Goal: Transaction & Acquisition: Purchase product/service

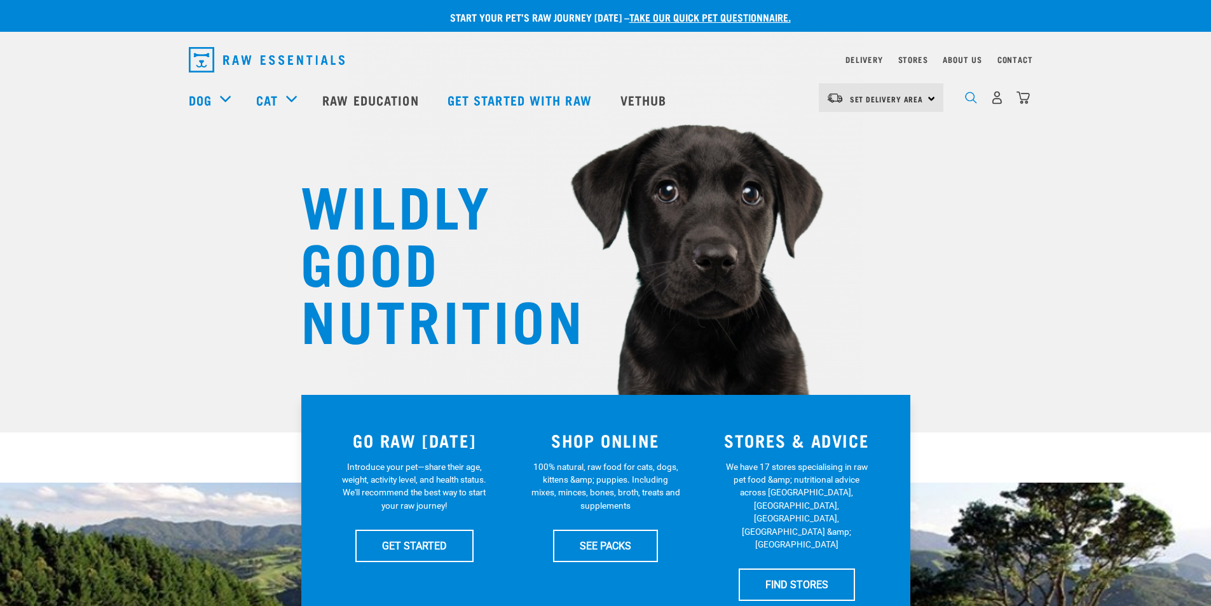
click at [967, 97] on img "dropdown navigation" at bounding box center [971, 98] width 12 height 12
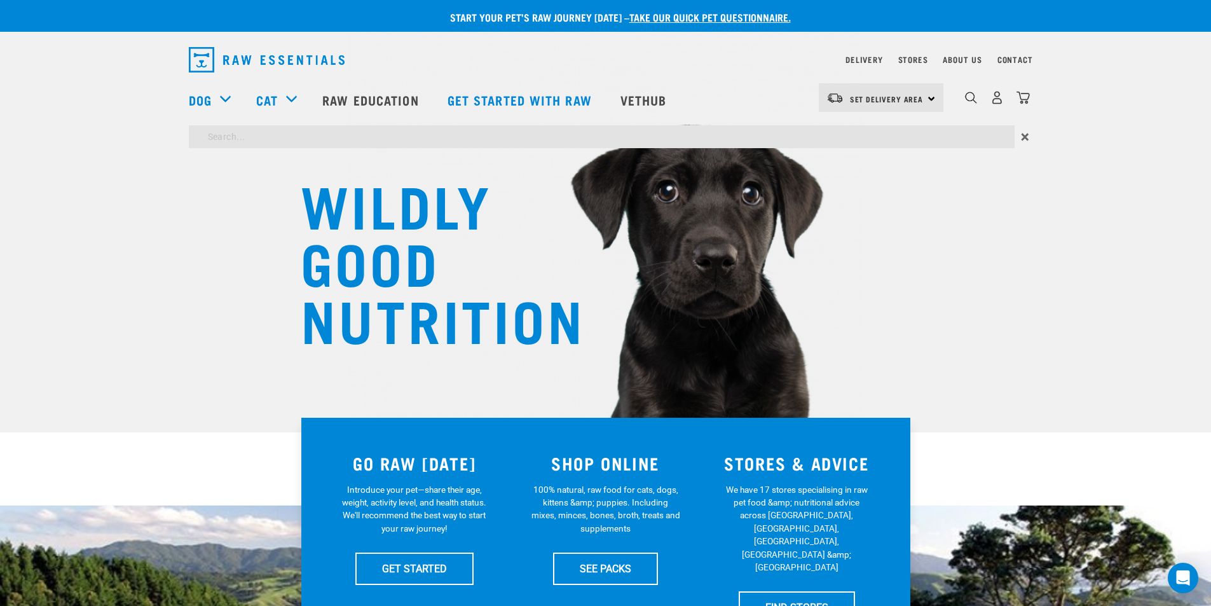
click at [353, 140] on input "search" at bounding box center [602, 136] width 826 height 23
type input "beef"
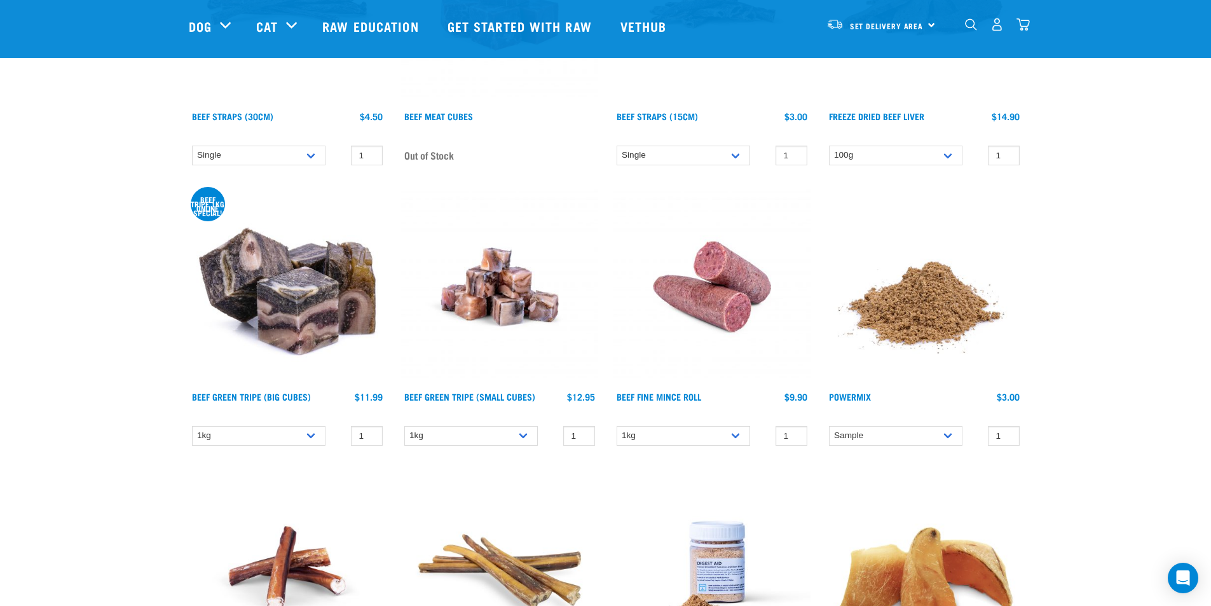
scroll to position [636, 0]
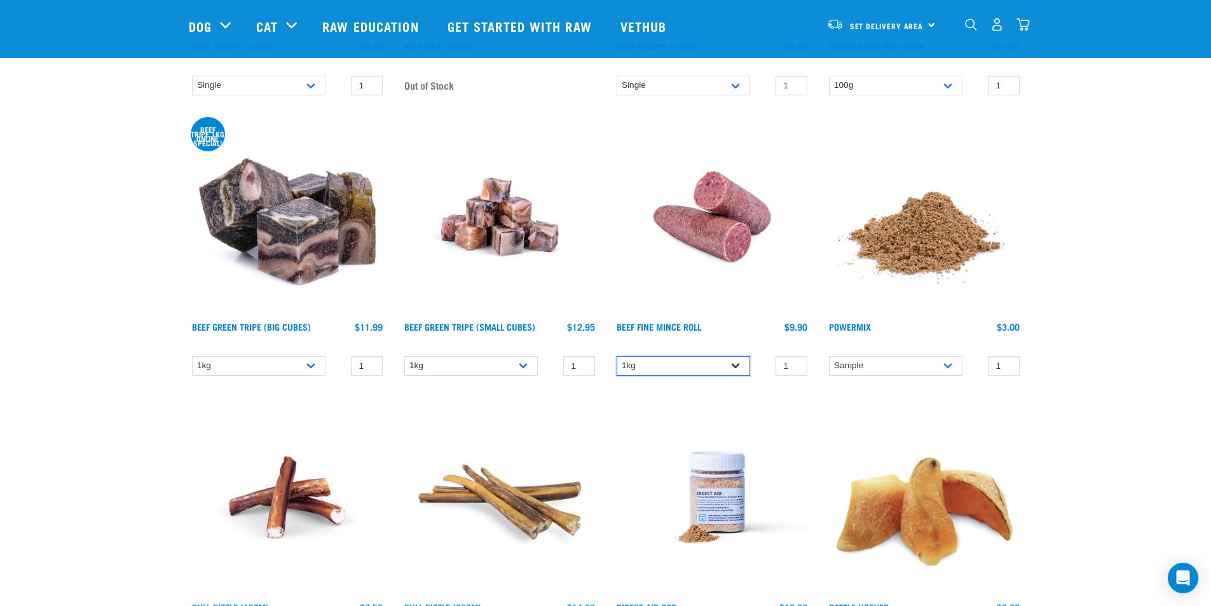
click at [674, 359] on select "1kg" at bounding box center [682, 366] width 133 height 20
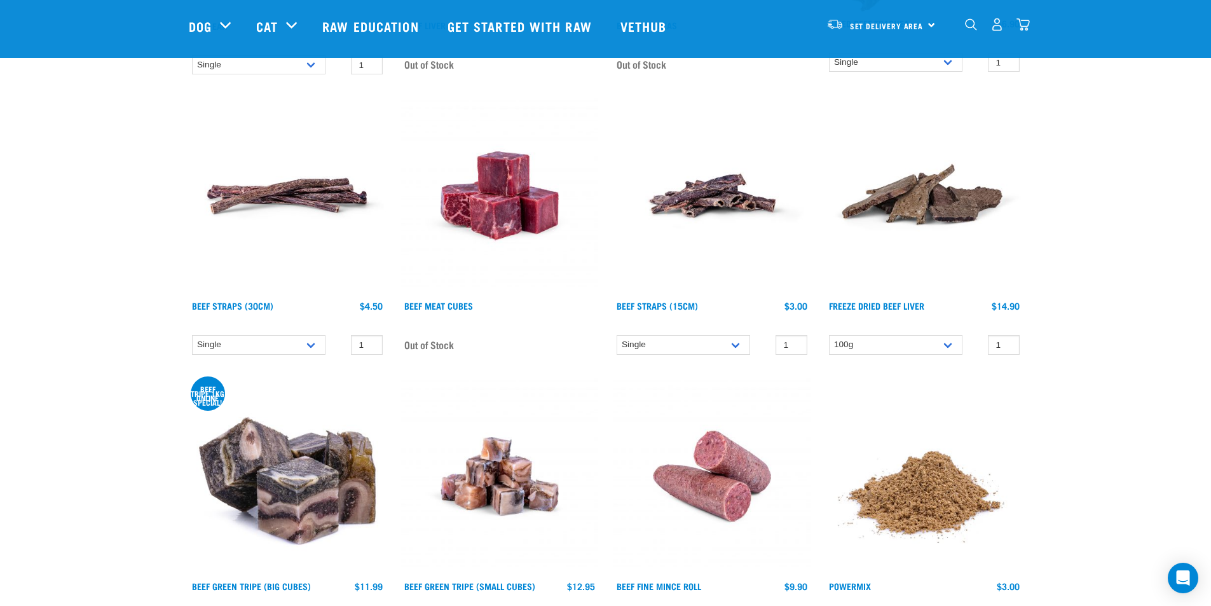
scroll to position [572, 0]
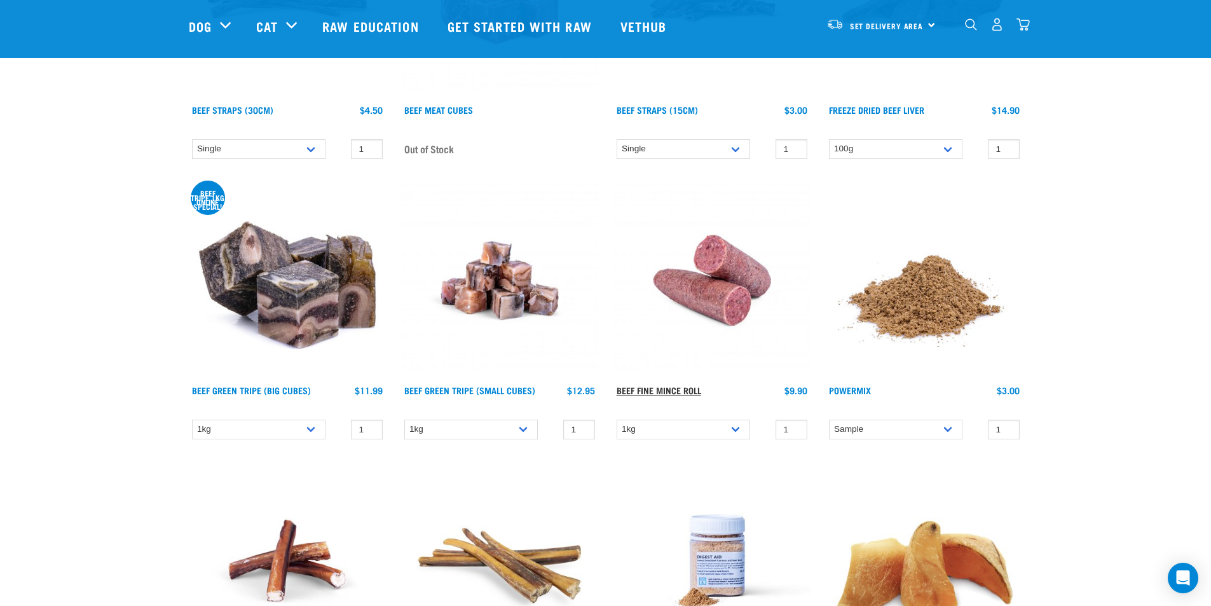
click at [666, 388] on link "Beef Fine Mince Roll" at bounding box center [658, 390] width 85 height 4
